Goal: Task Accomplishment & Management: Manage account settings

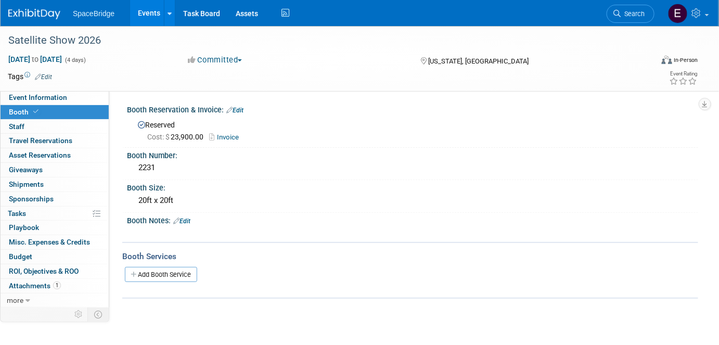
click at [35, 19] on img at bounding box center [34, 14] width 52 height 10
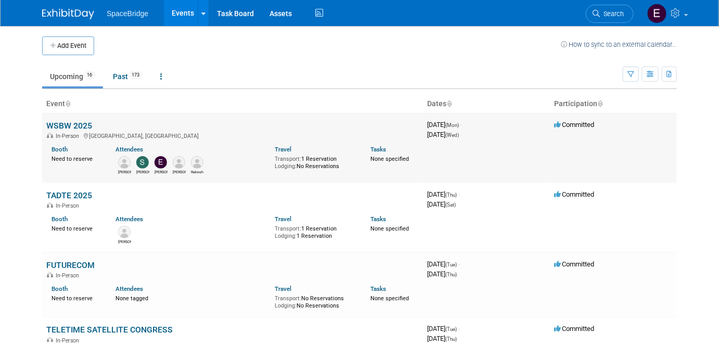
click at [66, 124] on link "WSBW 2025" at bounding box center [69, 126] width 46 height 10
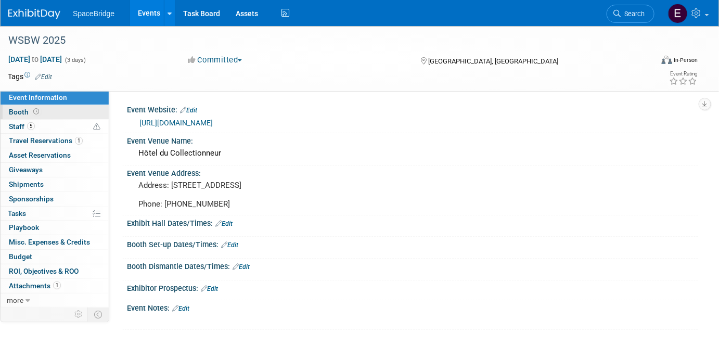
click at [18, 110] on span "Booth" at bounding box center [25, 112] width 32 height 8
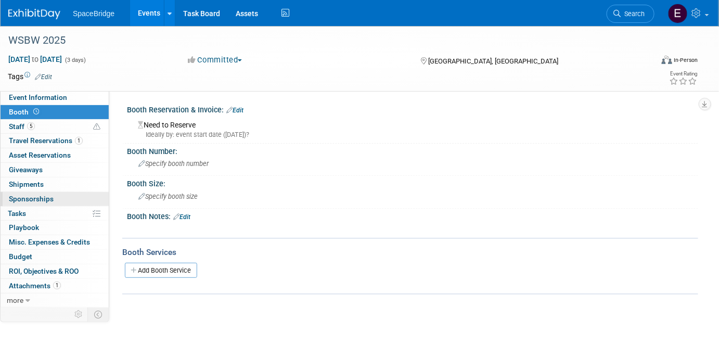
click at [45, 196] on span "Sponsorships 0" at bounding box center [31, 199] width 45 height 8
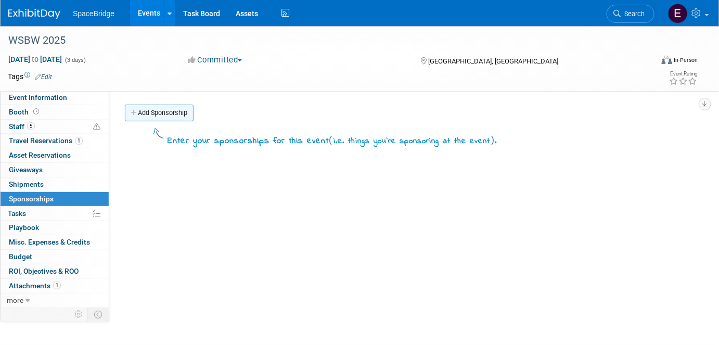
click at [158, 114] on link "Add Sponsorship" at bounding box center [159, 113] width 69 height 17
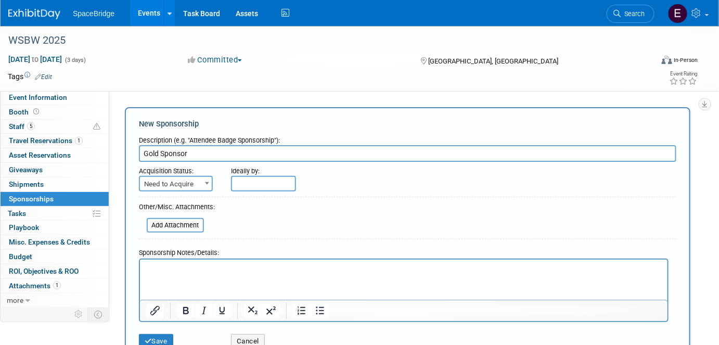
type input "Gold Sponsor"
click at [199, 184] on span "Need to Acquire" at bounding box center [176, 184] width 72 height 15
select select "2"
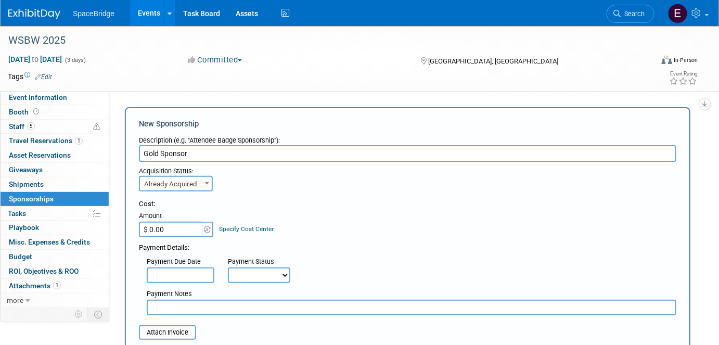
click at [172, 224] on input "$ 0.00" at bounding box center [171, 230] width 65 height 16
paste input "15,389.53"
type input "$ 15,389.53"
click at [384, 212] on div "Cost: Amount $ 15,389.53 Specify Cost Center Cost Center -- Not Specified --" at bounding box center [407, 218] width 537 height 38
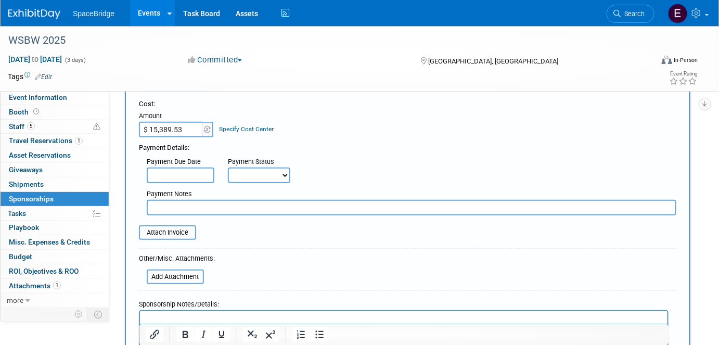
click at [281, 172] on select "Not Paid Yet Partially Paid Paid in Full" at bounding box center [259, 176] width 62 height 16
select select "1"
click at [228, 168] on select "Not Paid Yet Partially Paid Paid in Full" at bounding box center [259, 176] width 62 height 16
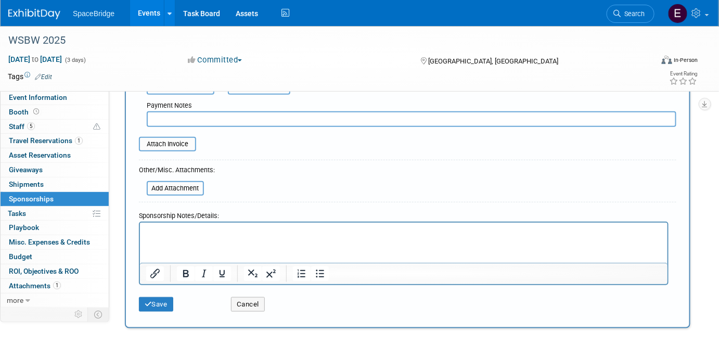
scroll to position [189, 0]
click at [177, 189] on input "file" at bounding box center [141, 188] width 124 height 12
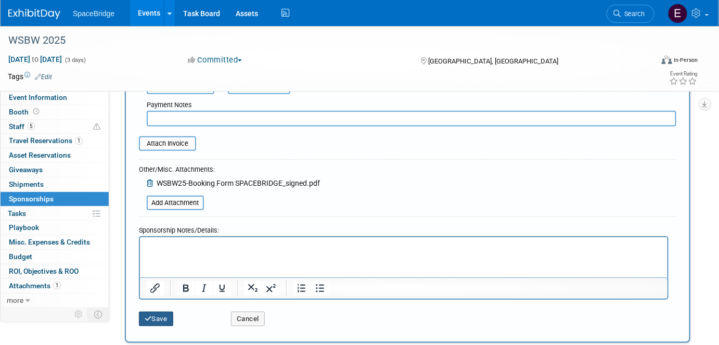
click at [159, 319] on button "Save" at bounding box center [156, 319] width 34 height 15
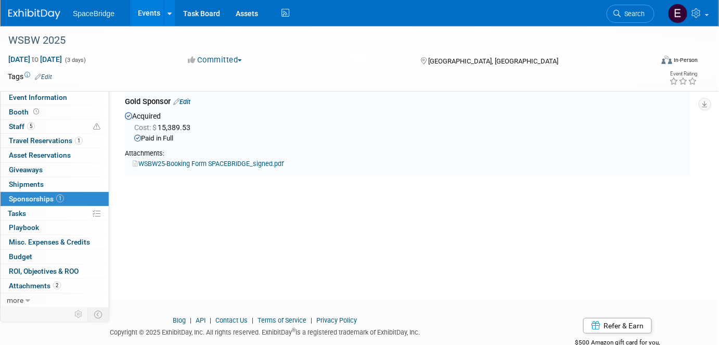
scroll to position [47, 0]
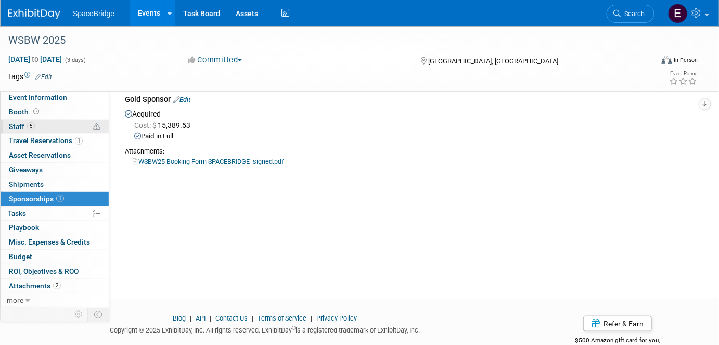
click at [37, 120] on link "5 Staff 5" at bounding box center [55, 127] width 108 height 14
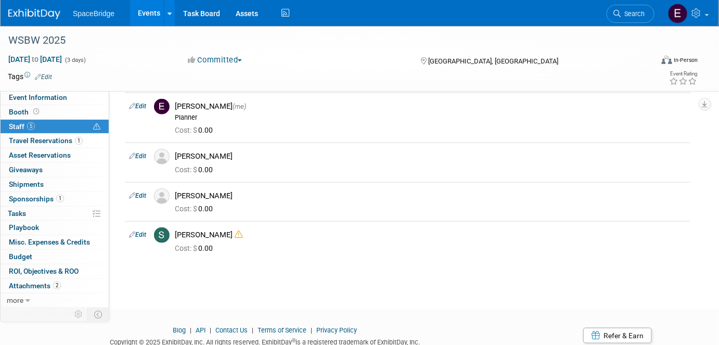
scroll to position [221, 0]
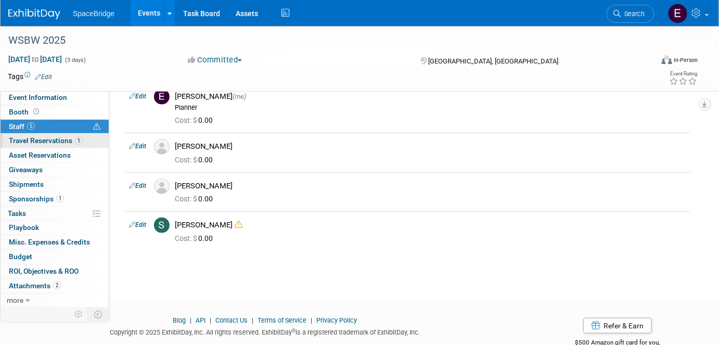
click at [57, 141] on span "Travel Reservations 1" at bounding box center [46, 140] width 74 height 8
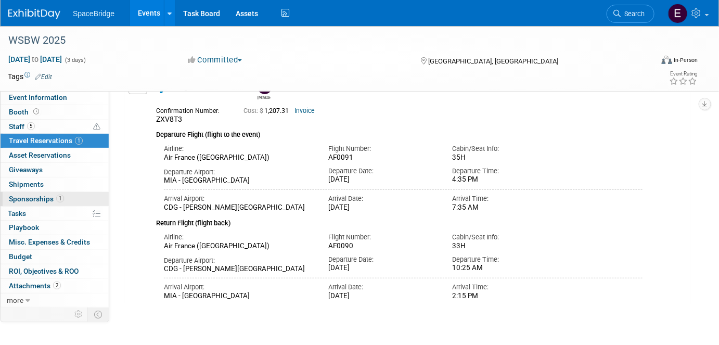
scroll to position [68, 0]
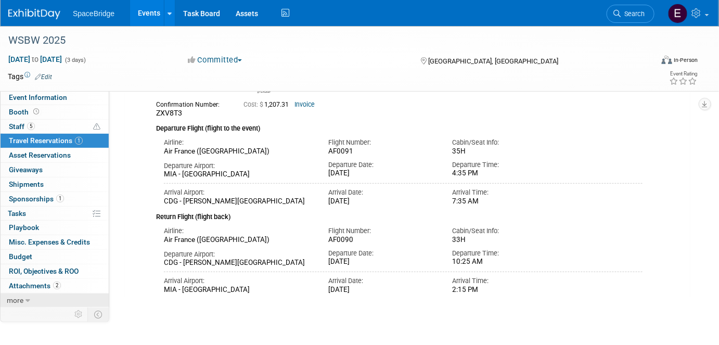
click at [21, 299] on span "more" at bounding box center [15, 300] width 17 height 8
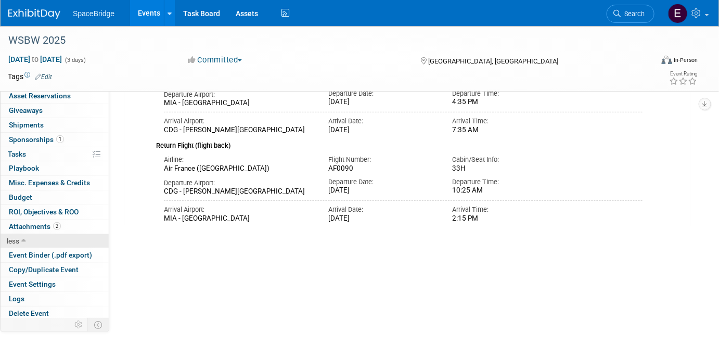
scroll to position [139, 0]
click at [40, 254] on span "Event Binder (.pdf export)" at bounding box center [50, 255] width 83 height 8
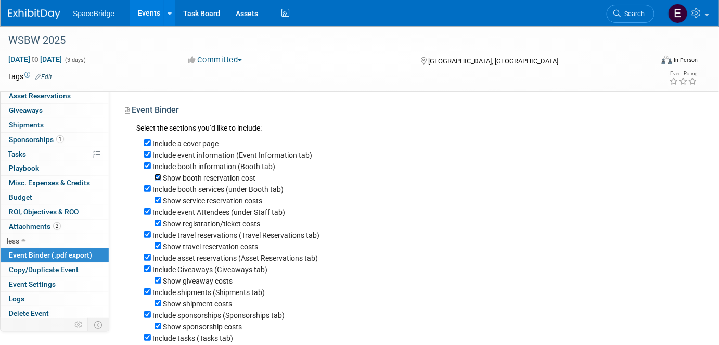
click at [157, 178] on input "Show booth reservation cost" at bounding box center [157, 177] width 7 height 7
checkbox input "false"
click at [147, 190] on input "Include booth services (under Booth tab)" at bounding box center [147, 188] width 7 height 7
checkbox input "false"
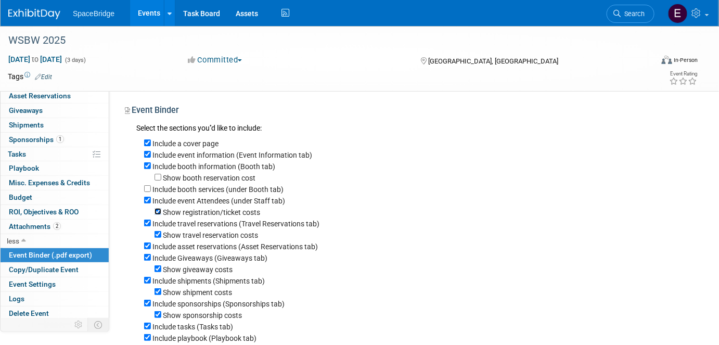
click at [159, 211] on input "Show registration/ticket costs" at bounding box center [157, 211] width 7 height 7
checkbox input "false"
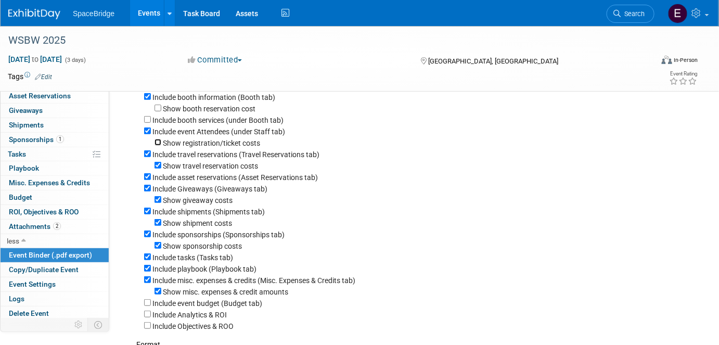
scroll to position [78, 0]
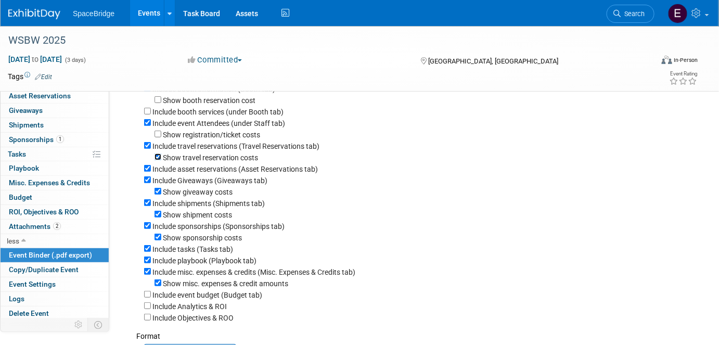
click at [156, 159] on input "Show travel reservation costs" at bounding box center [157, 156] width 7 height 7
checkbox input "false"
drag, startPoint x: 149, startPoint y: 170, endPoint x: 149, endPoint y: 182, distance: 12.0
click at [149, 182] on div "Include a cover page Include event information (Event Information tab) Include …" at bounding box center [413, 190] width 554 height 266
click at [149, 182] on input "Include Giveaways (Giveaways tab)" at bounding box center [147, 179] width 7 height 7
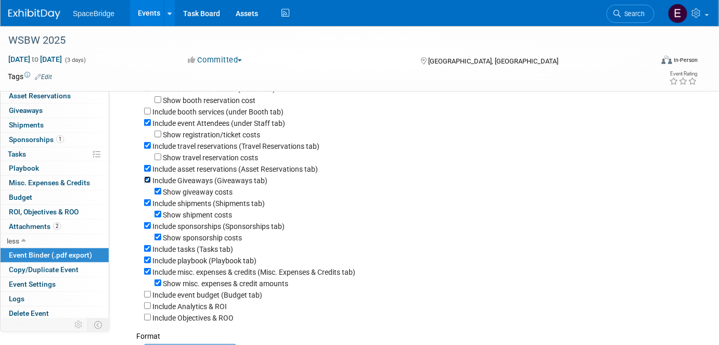
checkbox input "false"
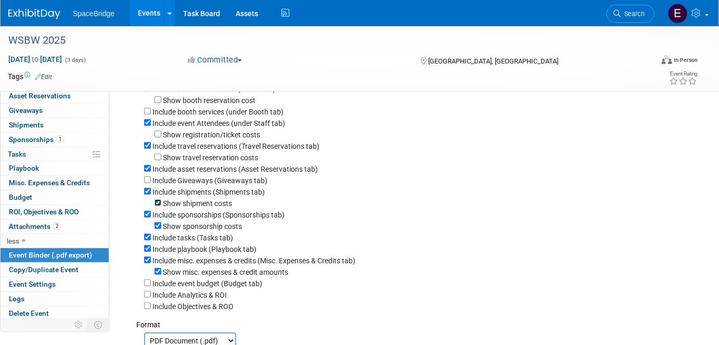
click at [159, 204] on input "Show shipment costs" at bounding box center [157, 202] width 7 height 7
checkbox input "false"
click at [148, 192] on input "Include shipments (Shipments tab)" at bounding box center [147, 191] width 7 height 7
checkbox input "false"
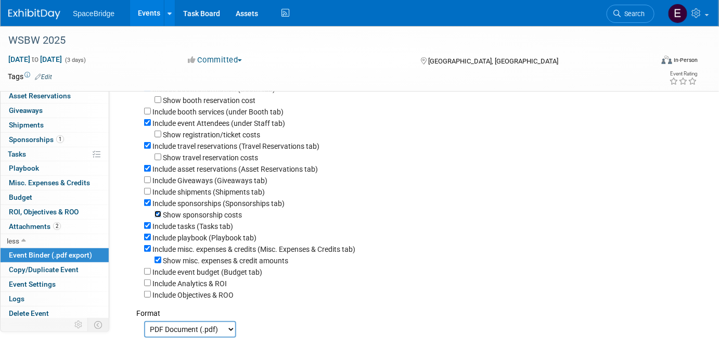
click at [157, 215] on input "Show sponsorship costs" at bounding box center [157, 214] width 7 height 7
checkbox input "false"
click at [147, 228] on input "Include tasks (Tasks tab)" at bounding box center [147, 225] width 7 height 7
checkbox input "false"
click at [148, 240] on input "Include playbook (Playbook tab)" at bounding box center [147, 237] width 7 height 7
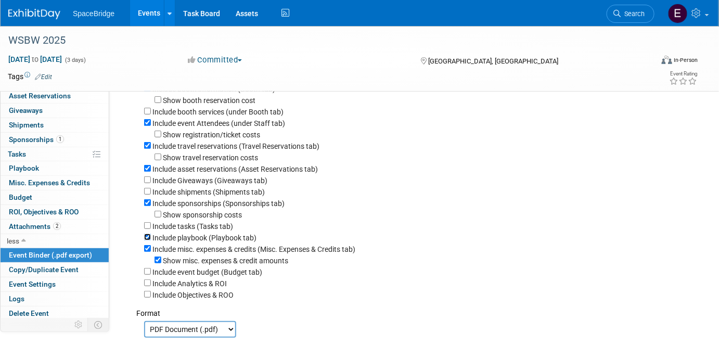
checkbox input "false"
click at [148, 251] on input "Include misc. expenses & credits (Misc. Expenses & Credits tab)" at bounding box center [147, 248] width 7 height 7
checkbox input "false"
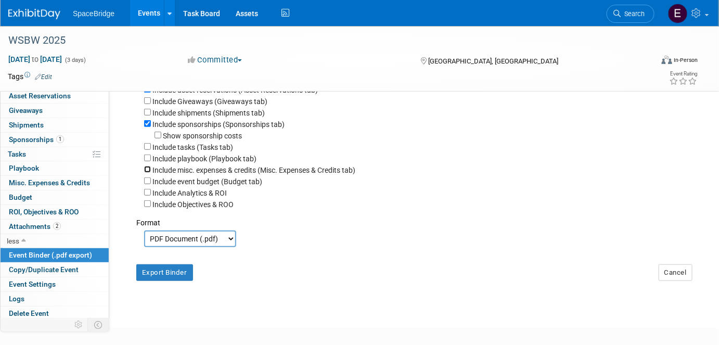
scroll to position [188, 0]
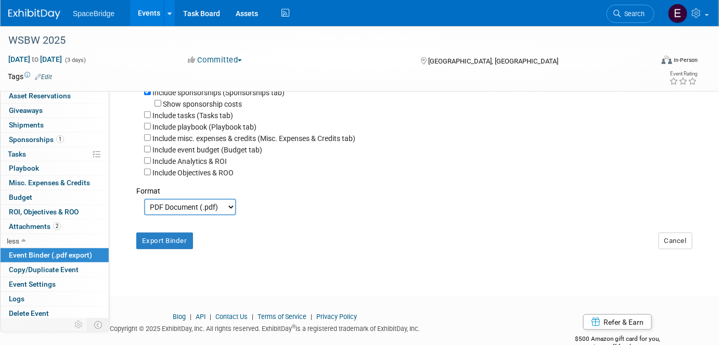
click at [231, 209] on select "PDF Document (.pdf) Microsoft Word (.docx)" at bounding box center [190, 207] width 92 height 17
click at [170, 243] on button "Export Binder" at bounding box center [164, 241] width 57 height 17
click at [166, 246] on button "Export Binder" at bounding box center [164, 241] width 57 height 17
click at [467, 193] on div "Format" at bounding box center [413, 187] width 554 height 18
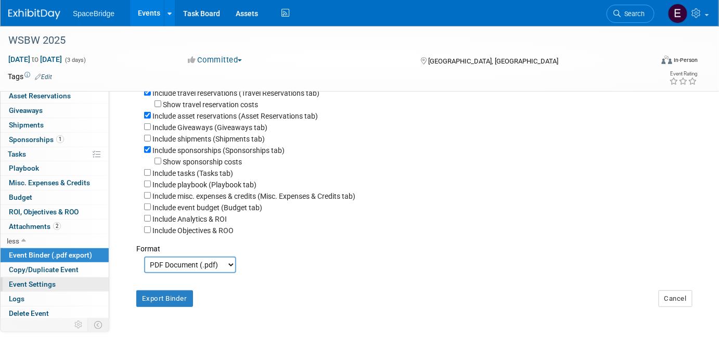
scroll to position [132, 0]
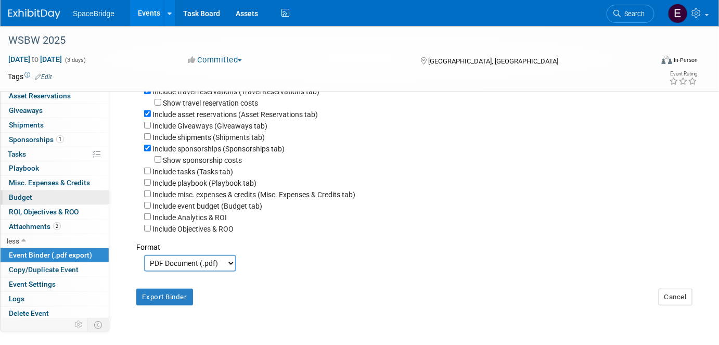
click at [37, 198] on link "Budget" at bounding box center [55, 197] width 108 height 14
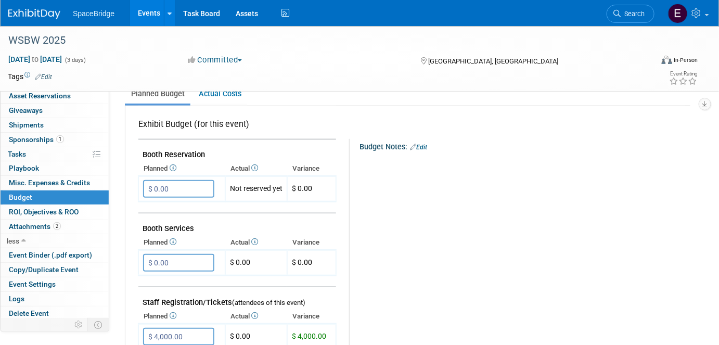
scroll to position [0, 0]
